Goal: Understand process/instructions: Learn how to perform a task or action

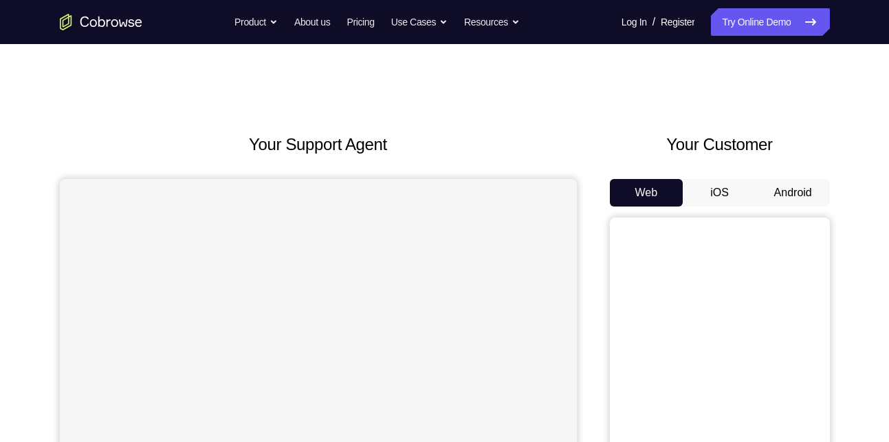
click at [810, 192] on button "Android" at bounding box center [794, 193] width 74 height 28
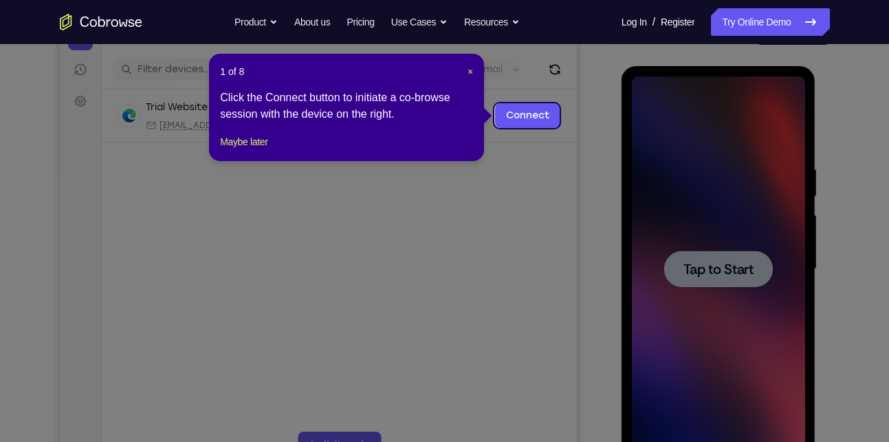
click at [694, 181] on icon at bounding box center [450, 221] width 900 height 442
click at [468, 72] on span "×" at bounding box center [471, 71] width 6 height 11
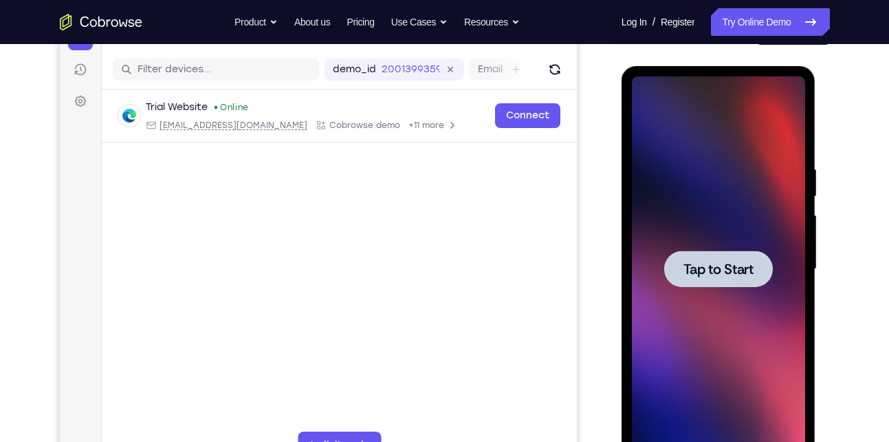
click at [742, 240] on div at bounding box center [718, 268] width 173 height 385
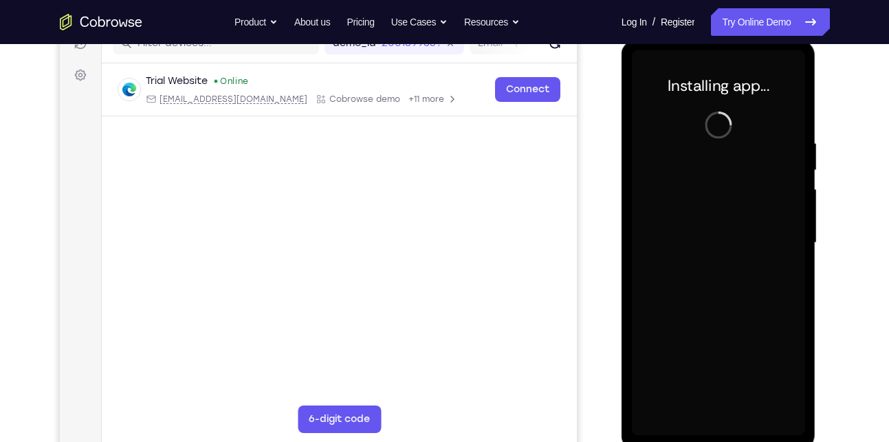
scroll to position [186, 0]
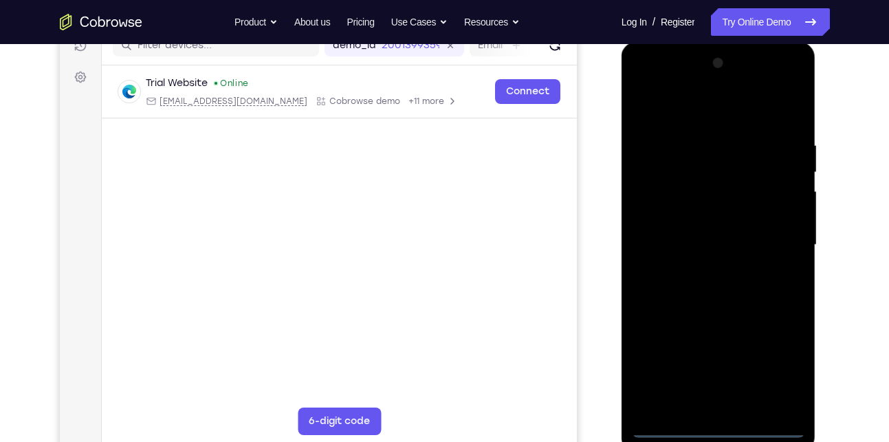
click at [726, 428] on div at bounding box center [718, 244] width 173 height 385
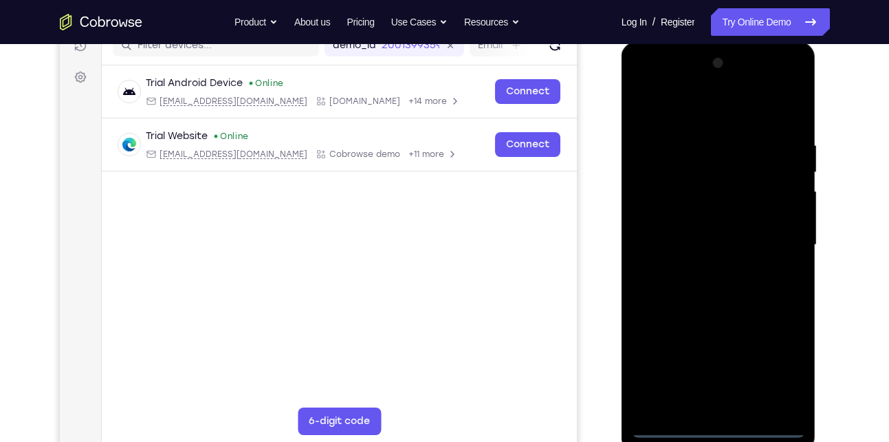
click at [781, 366] on div at bounding box center [718, 244] width 173 height 385
click at [640, 88] on div at bounding box center [718, 244] width 173 height 385
click at [773, 240] on div at bounding box center [718, 244] width 173 height 385
click at [705, 268] on div at bounding box center [718, 244] width 173 height 385
click at [705, 316] on div at bounding box center [718, 244] width 173 height 385
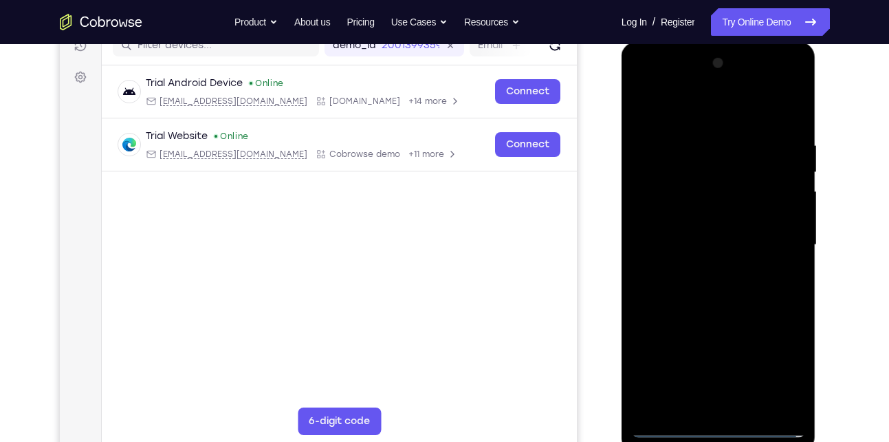
click at [696, 235] on div at bounding box center [718, 244] width 173 height 385
click at [733, 410] on div at bounding box center [718, 244] width 173 height 385
click at [667, 250] on div at bounding box center [718, 244] width 173 height 385
click at [697, 252] on div at bounding box center [718, 244] width 173 height 385
click at [686, 210] on div at bounding box center [718, 244] width 173 height 385
